Goal: Complete application form

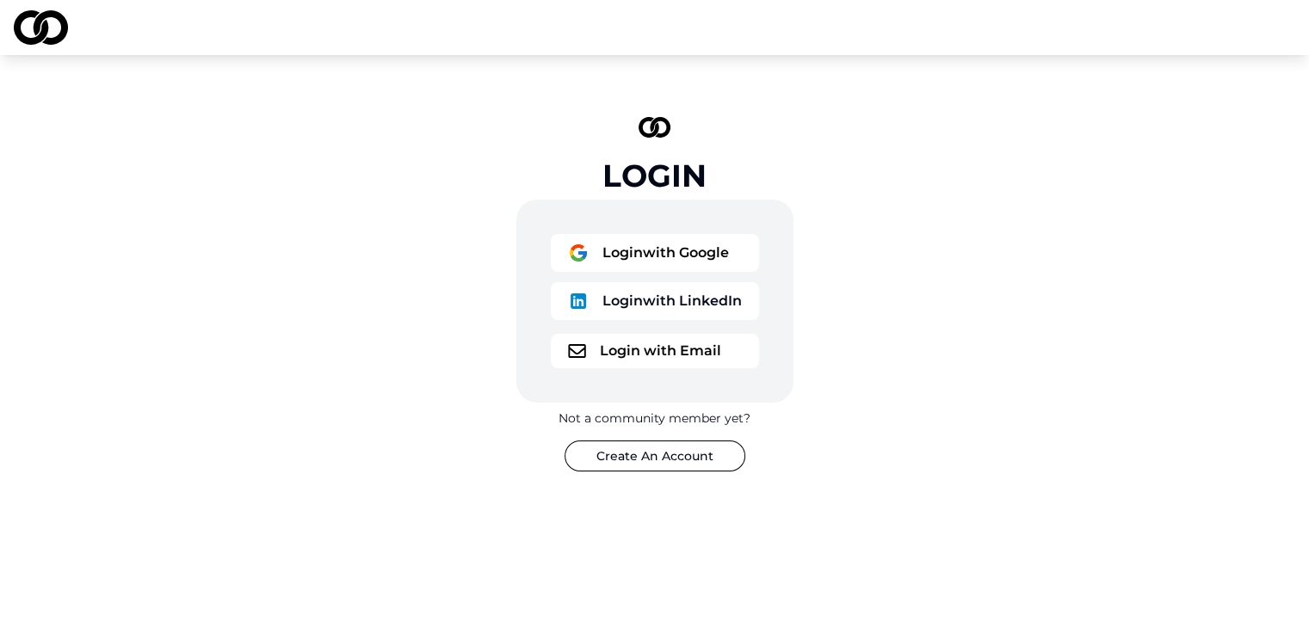
click at [707, 256] on button "Login with Google" at bounding box center [655, 253] width 208 height 38
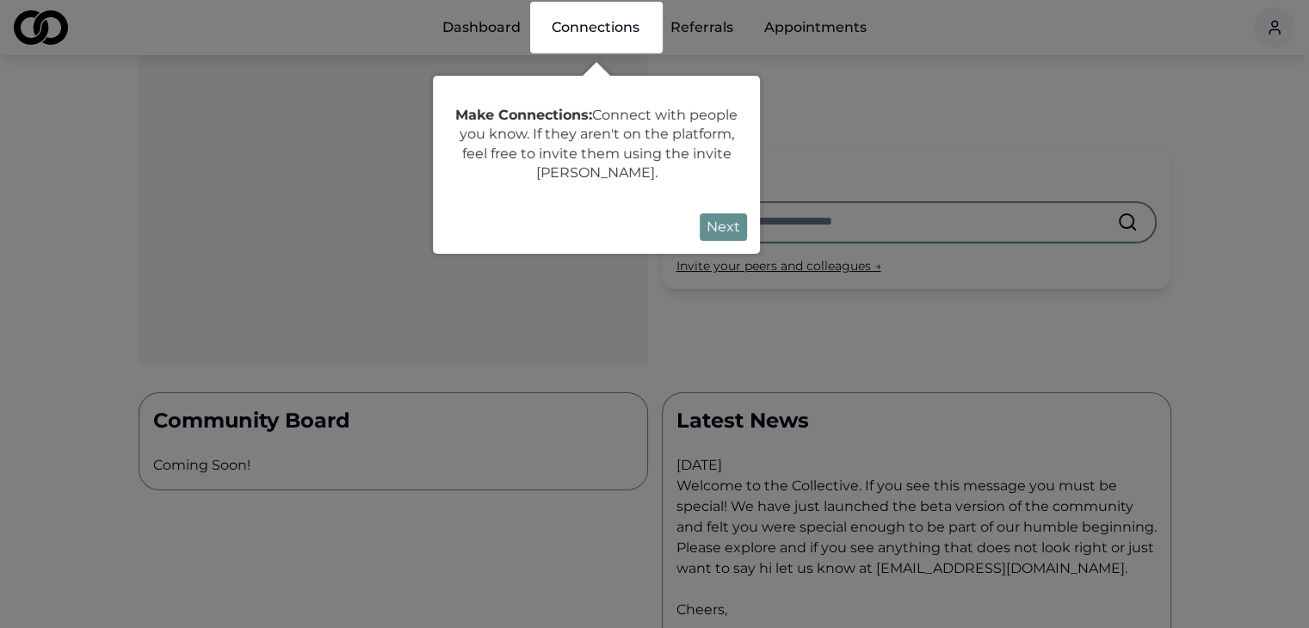
click at [735, 232] on button "Next" at bounding box center [723, 227] width 47 height 28
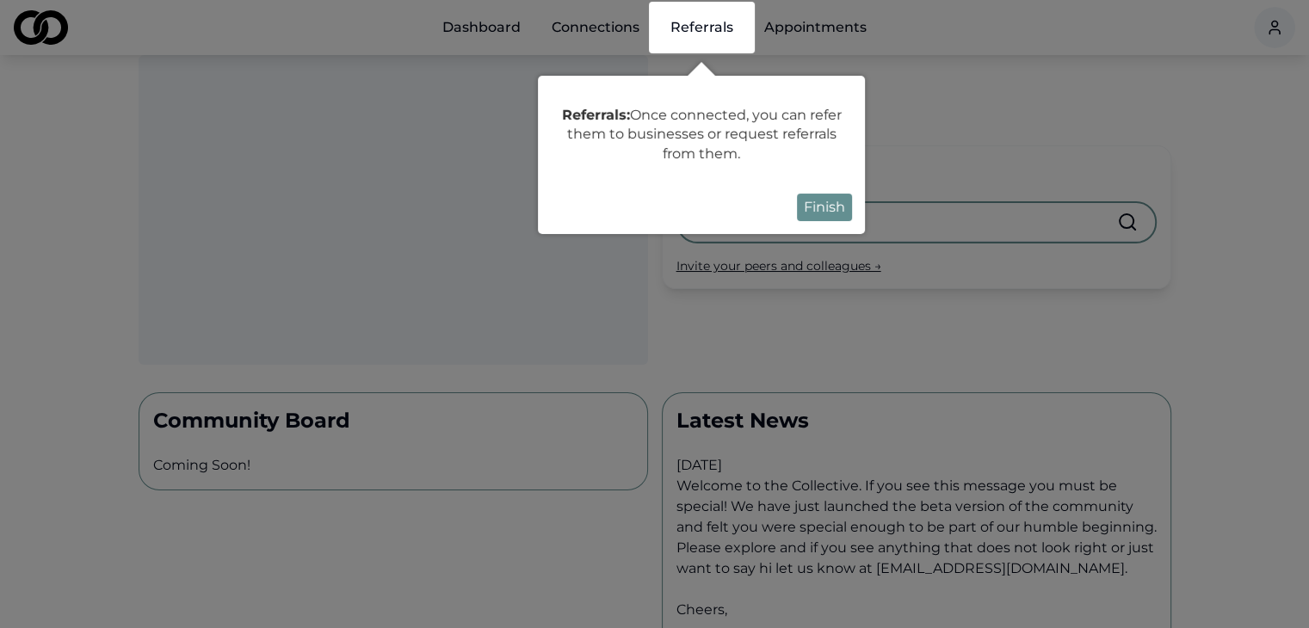
click at [817, 213] on button "Finish" at bounding box center [824, 208] width 55 height 28
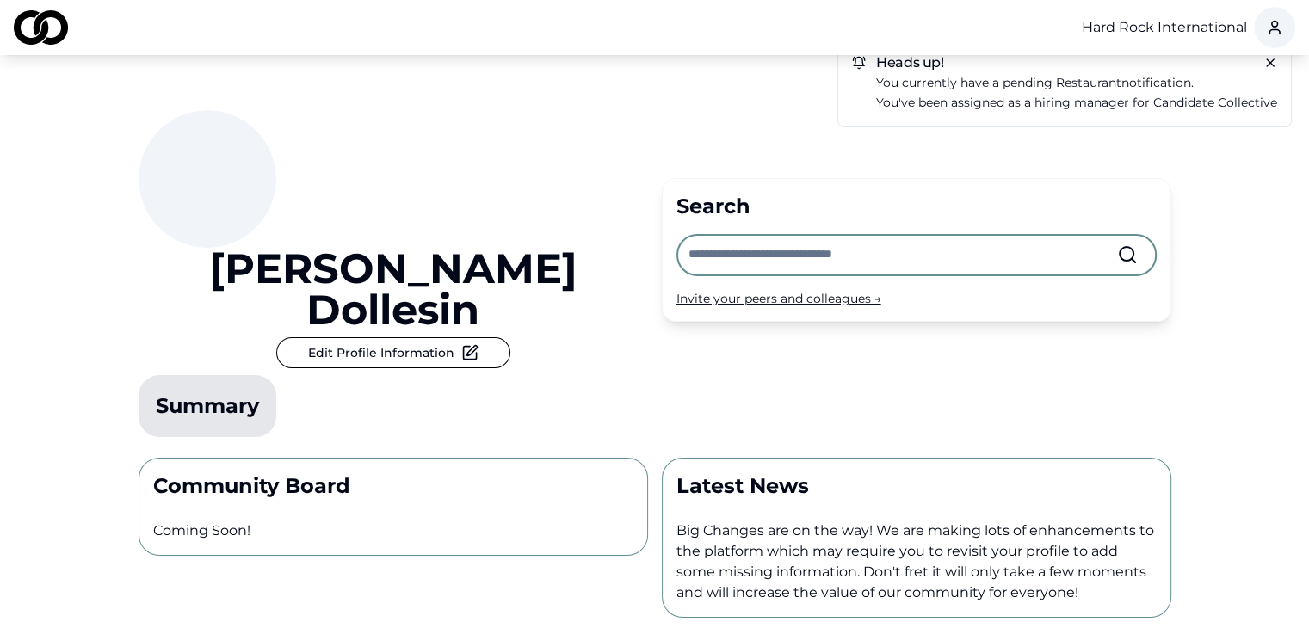
click at [1270, 59] on icon at bounding box center [1270, 63] width 14 height 14
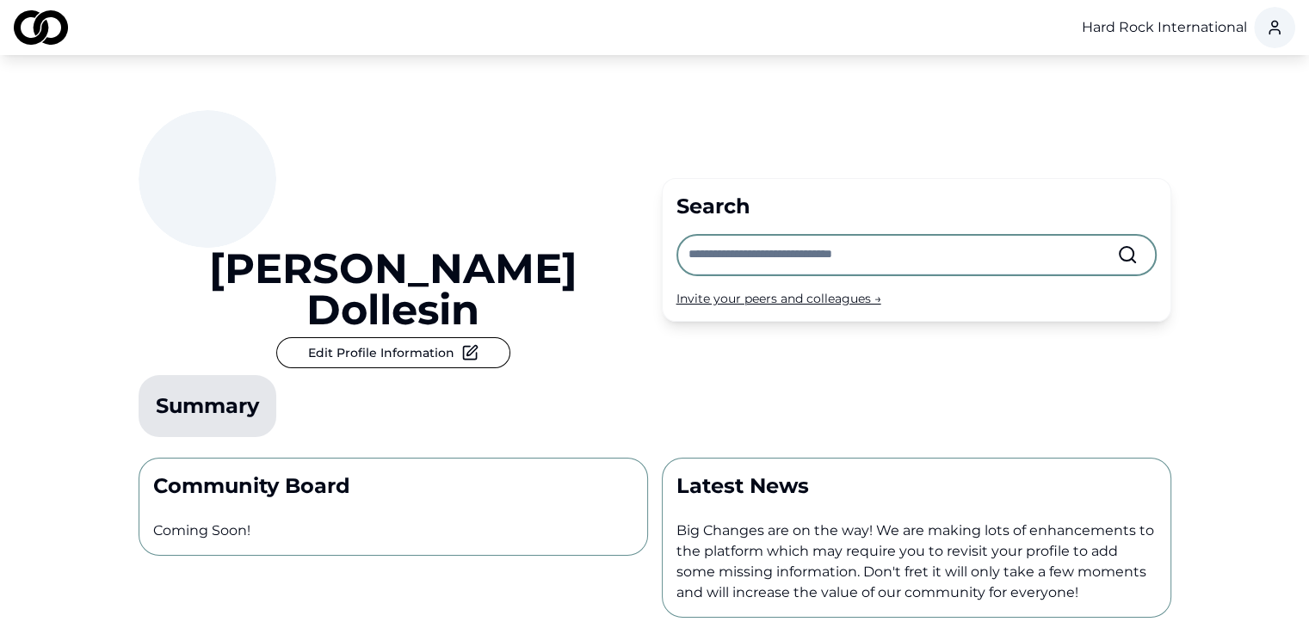
click at [983, 40] on div "Hard Rock International" at bounding box center [654, 27] width 1309 height 55
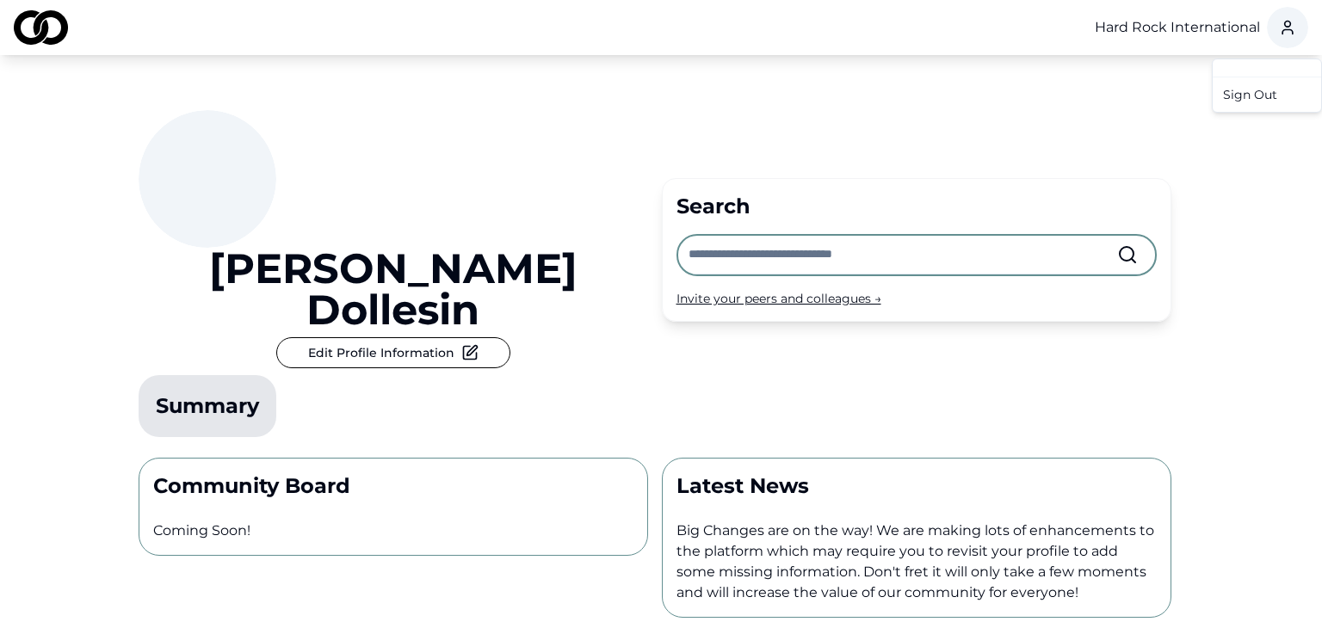
click at [1266, 30] on html "Hard Rock International [PERSON_NAME] Edit Profile Information Summary Search I…" at bounding box center [661, 314] width 1322 height 628
click at [1156, 114] on html "Hard Rock International [PERSON_NAME] Edit Profile Information Summary Search I…" at bounding box center [661, 314] width 1322 height 628
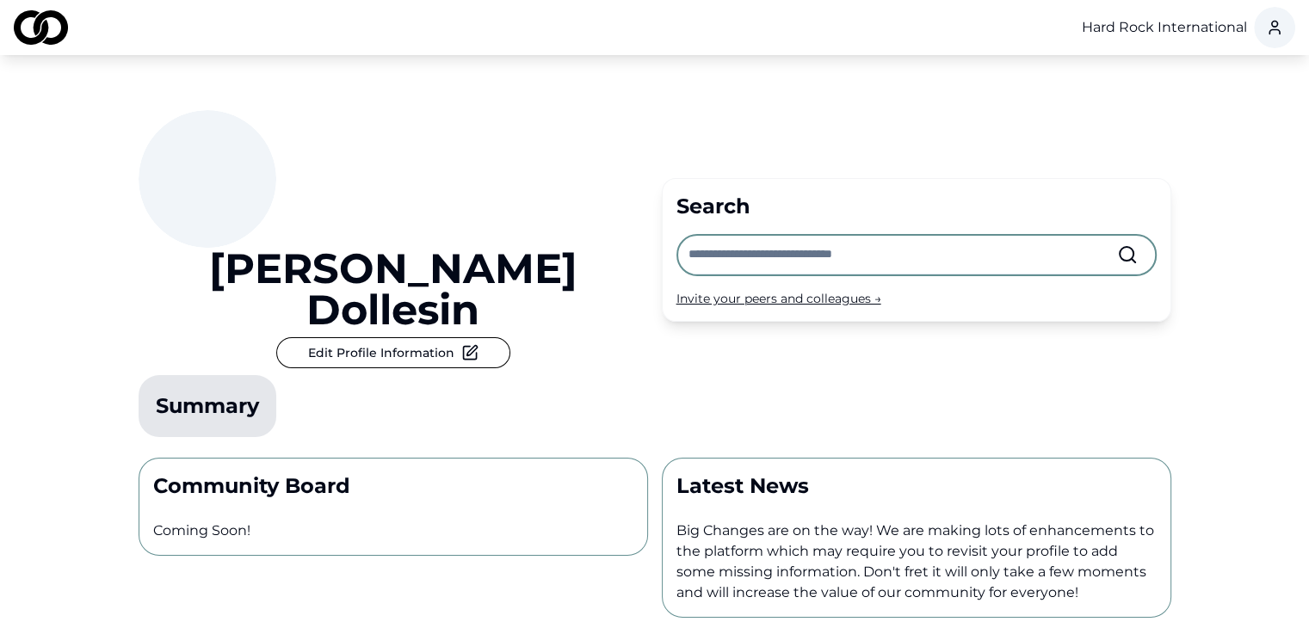
click at [49, 32] on img at bounding box center [41, 27] width 54 height 34
click at [305, 337] on button "Edit Profile Information" at bounding box center [393, 352] width 234 height 31
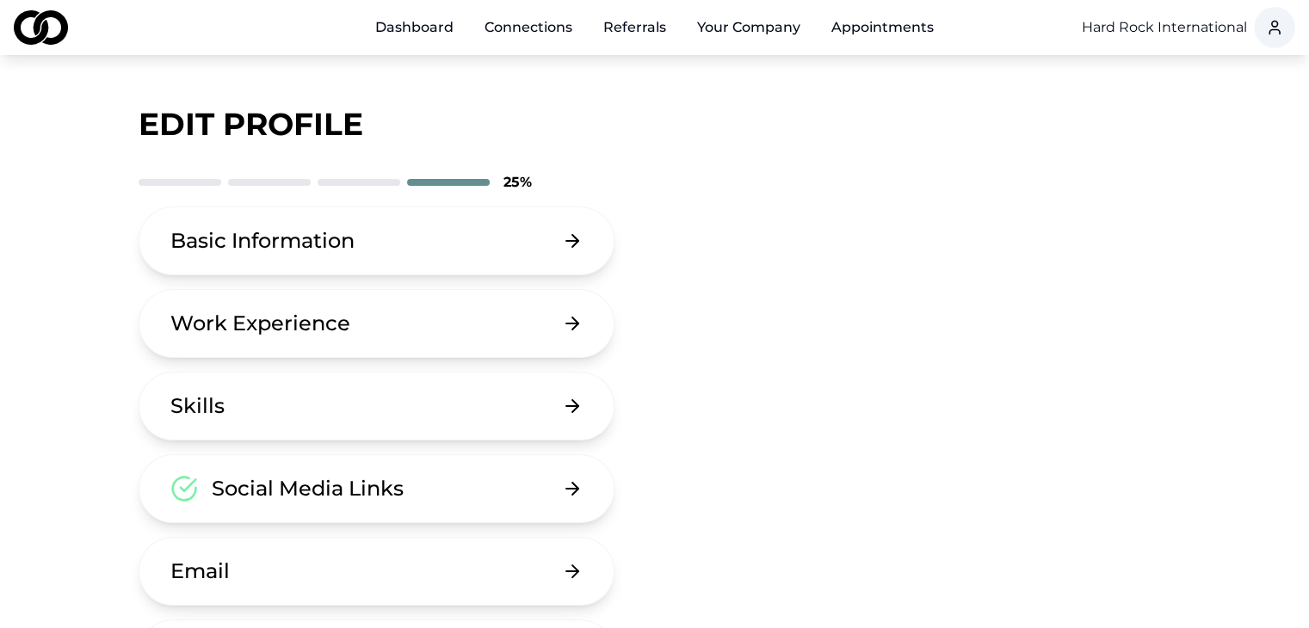
click at [553, 23] on link "Connections" at bounding box center [528, 27] width 115 height 34
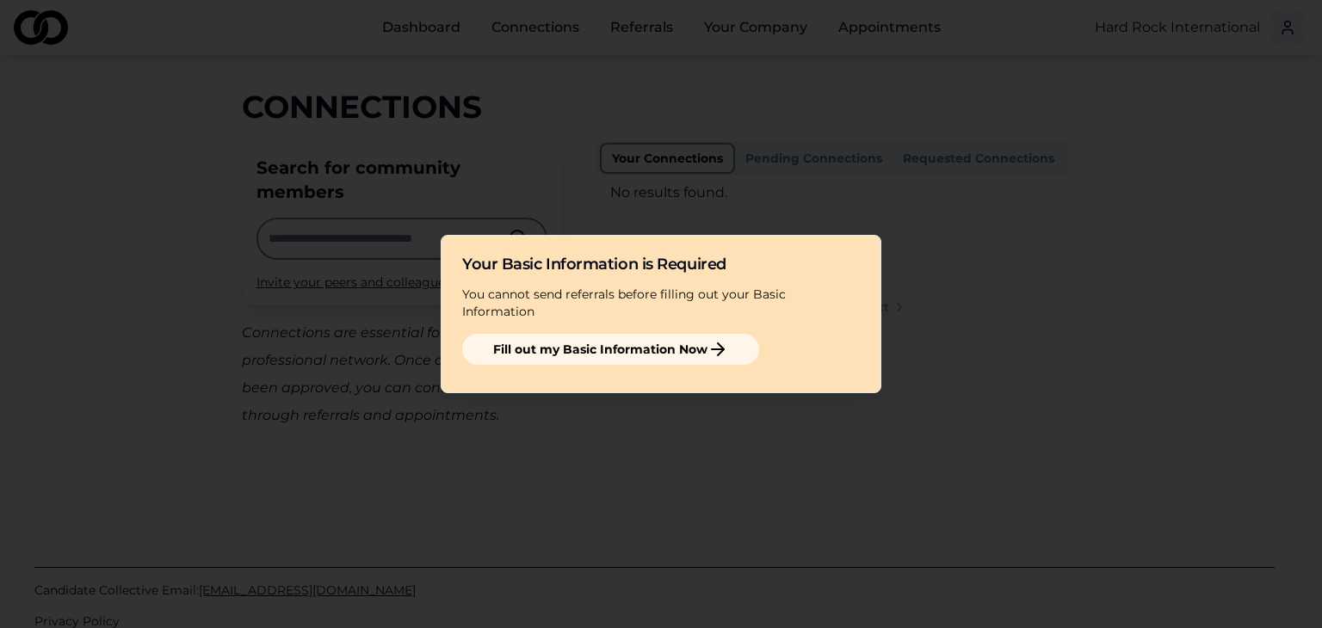
click at [659, 345] on button "Fill out my Basic Information Now" at bounding box center [610, 349] width 297 height 31
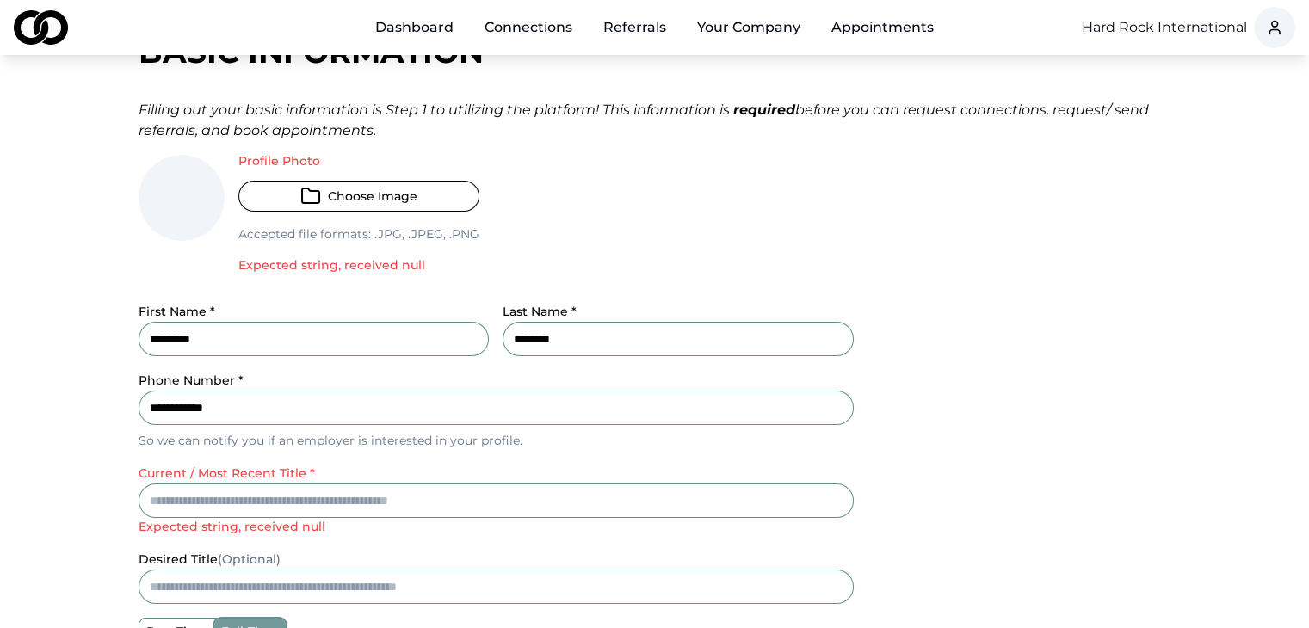
scroll to position [258, 0]
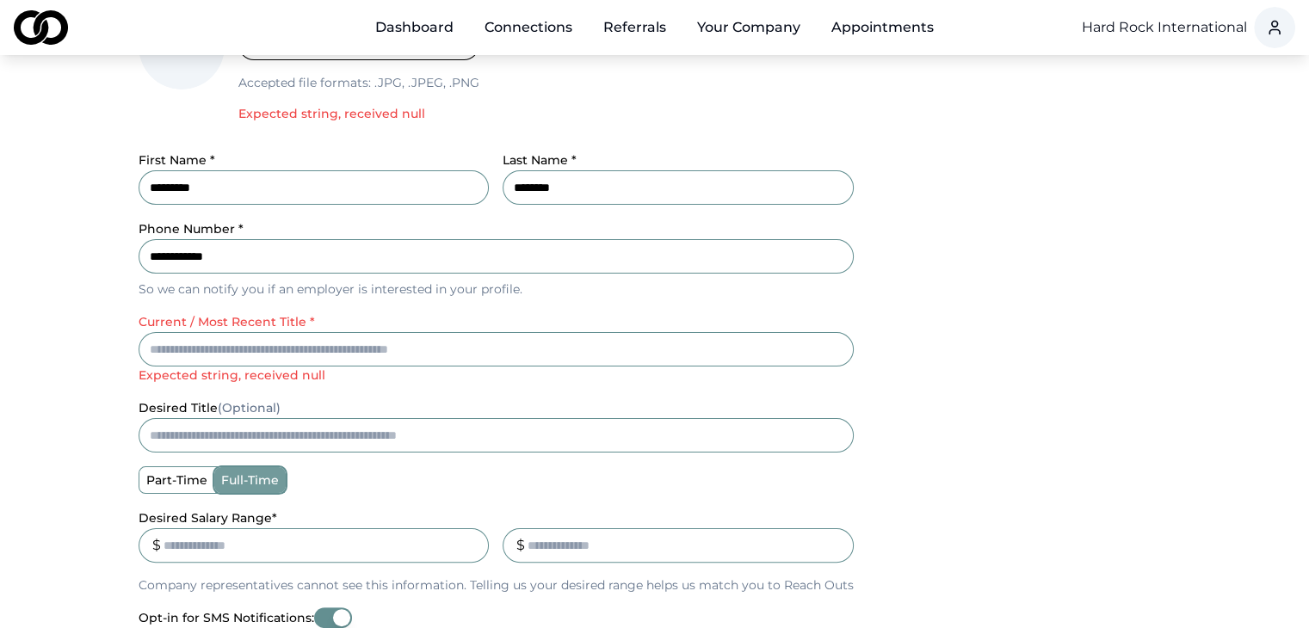
click at [657, 351] on input "current / most recent title *" at bounding box center [496, 349] width 715 height 34
type input "**********"
